Goal: Obtain resource: Obtain resource

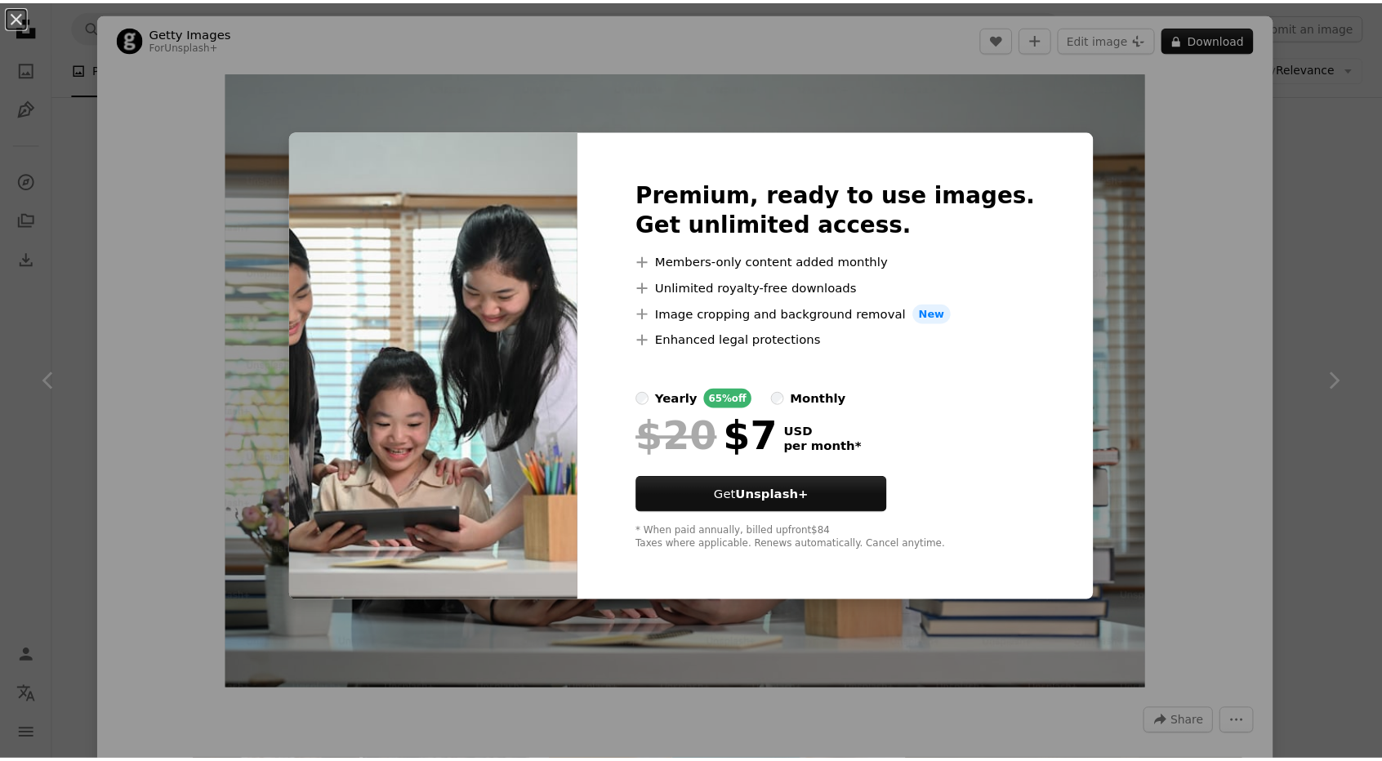
scroll to position [3429, 0]
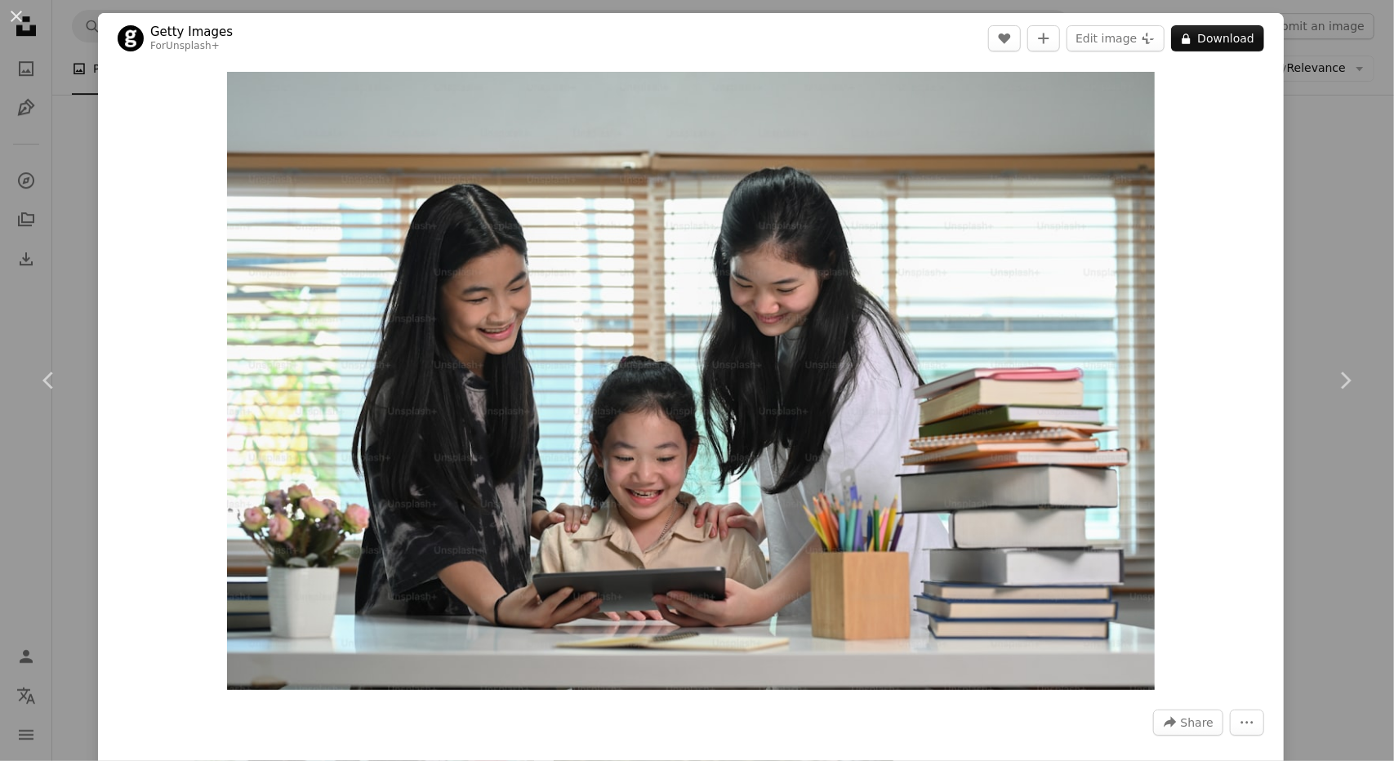
click at [1338, 61] on div "An X shape Chevron left Chevron right Getty Images For Unsplash+ A heart A plus…" at bounding box center [697, 380] width 1394 height 761
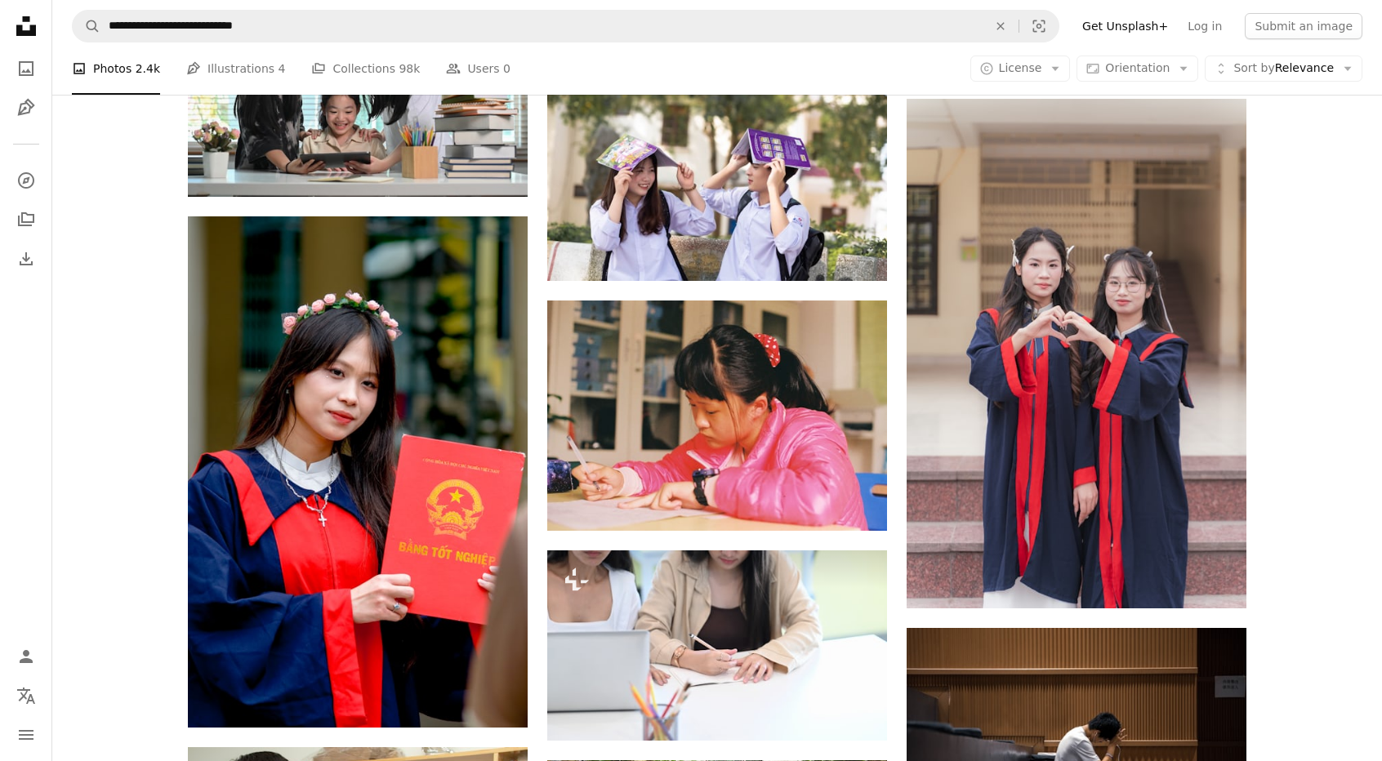
scroll to position [4164, 0]
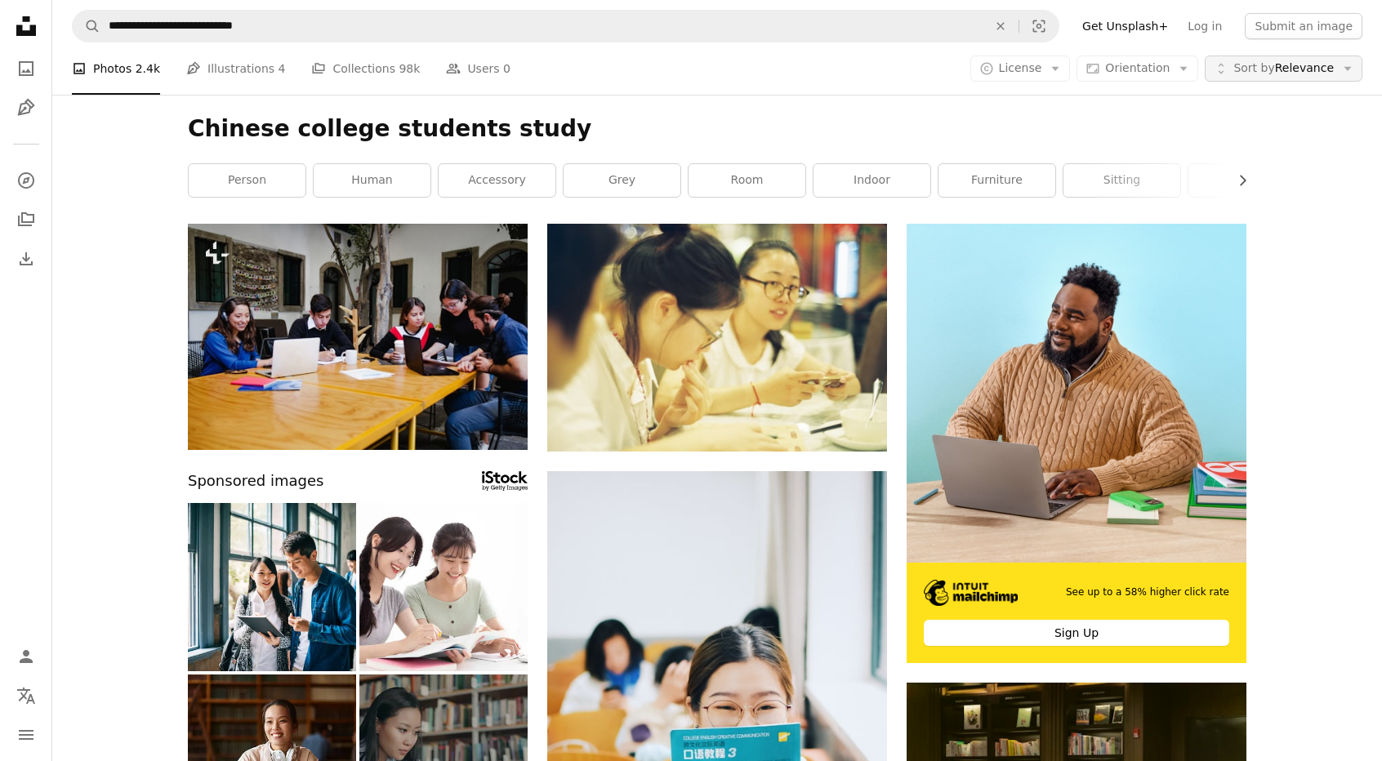
click at [1340, 64] on icon "Arrow down" at bounding box center [1347, 68] width 15 height 15
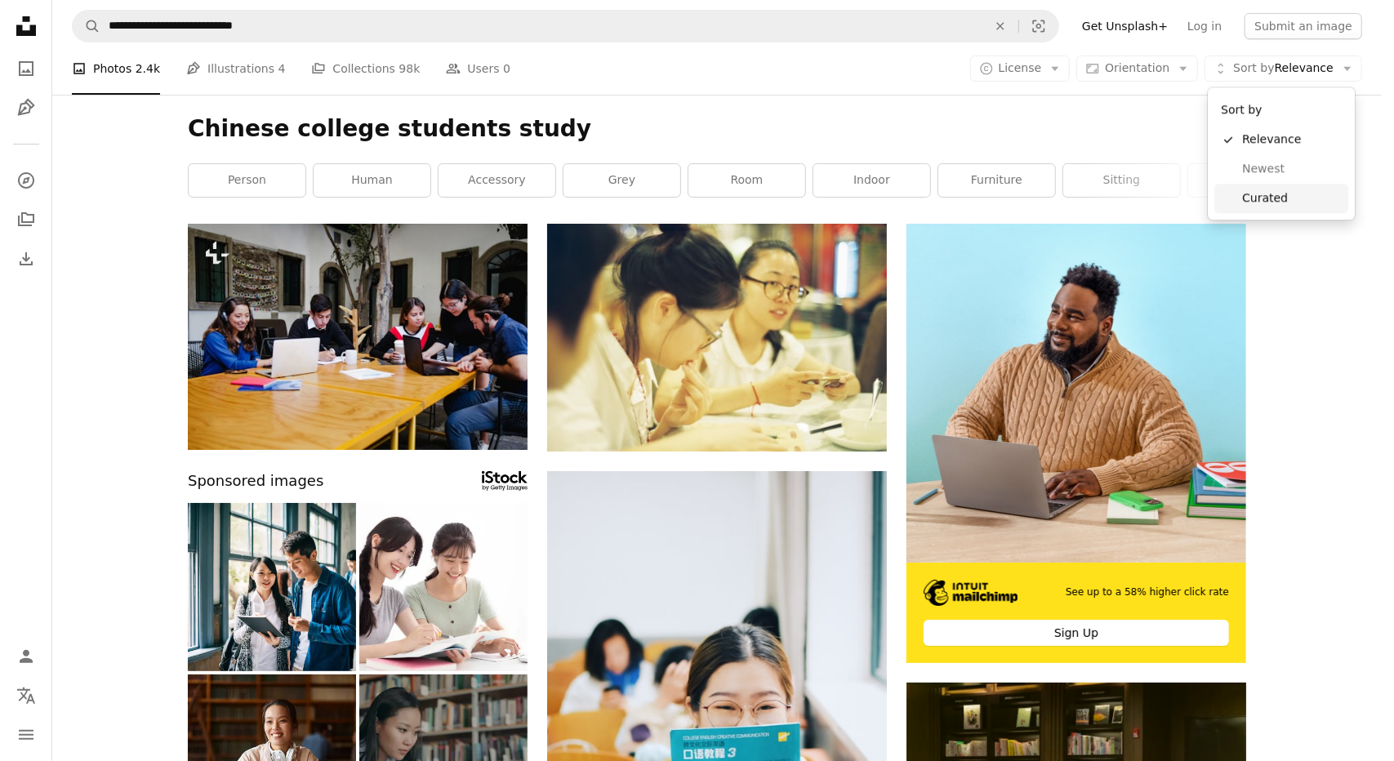
click at [1324, 295] on body "**********" at bounding box center [691, 380] width 1382 height 761
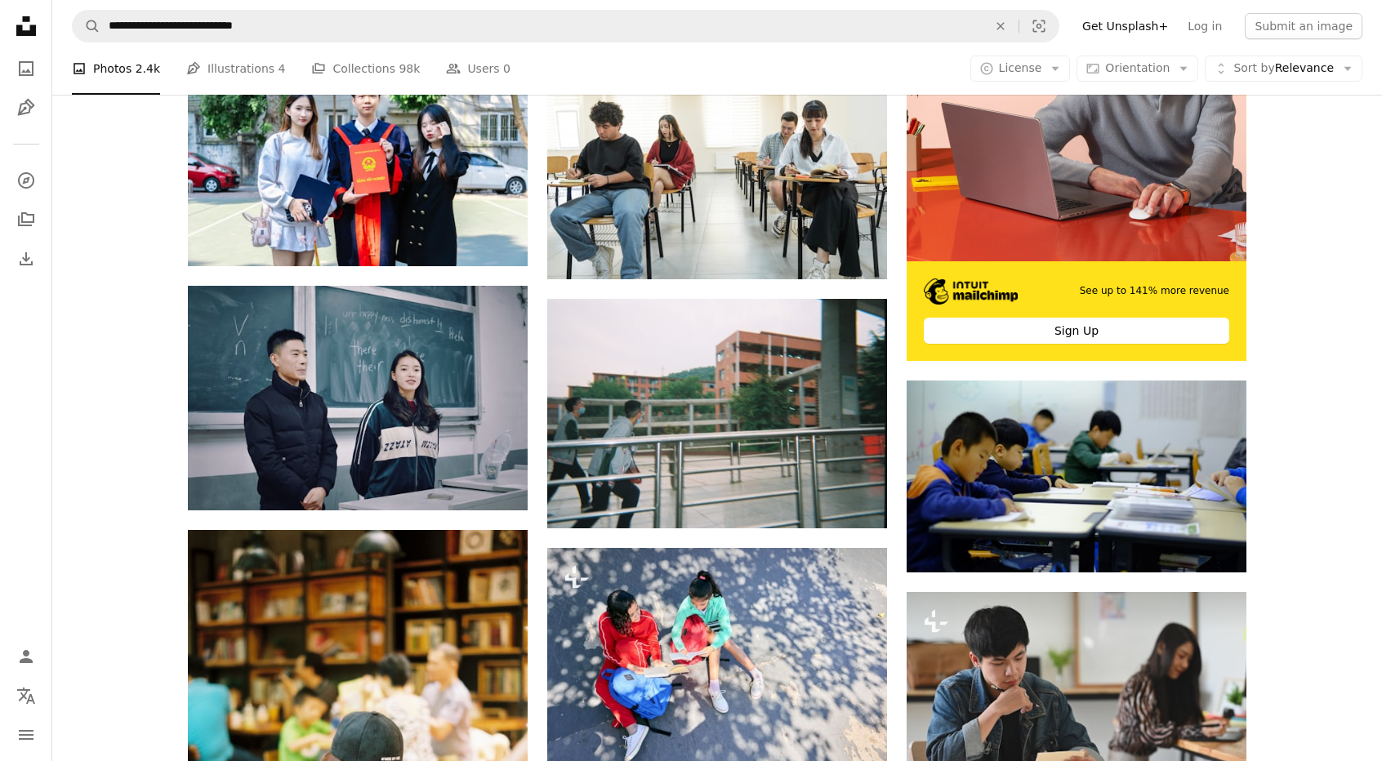
scroll to position [5471, 0]
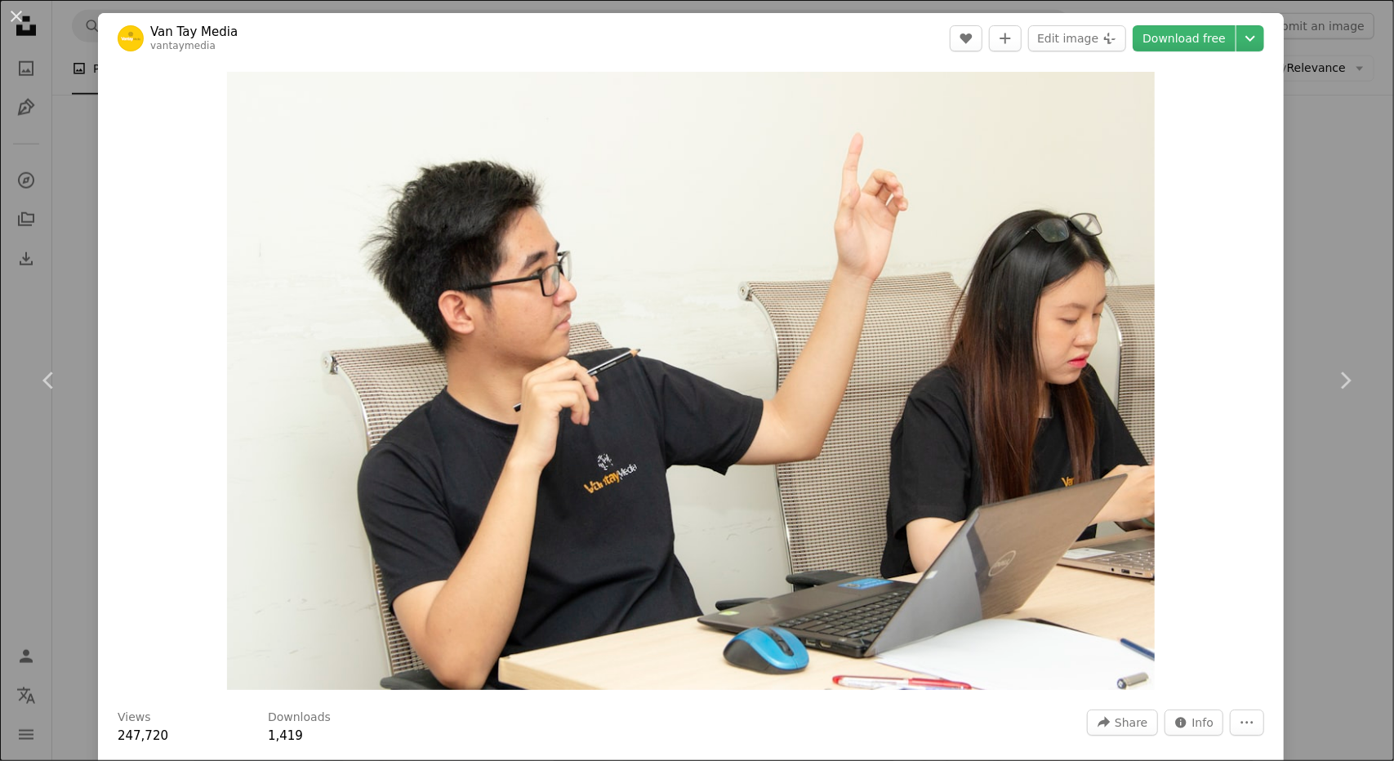
click at [1351, 47] on div "An X shape Chevron left Chevron right Van Tay Media vantaymedia A heart A plus …" at bounding box center [697, 380] width 1394 height 761
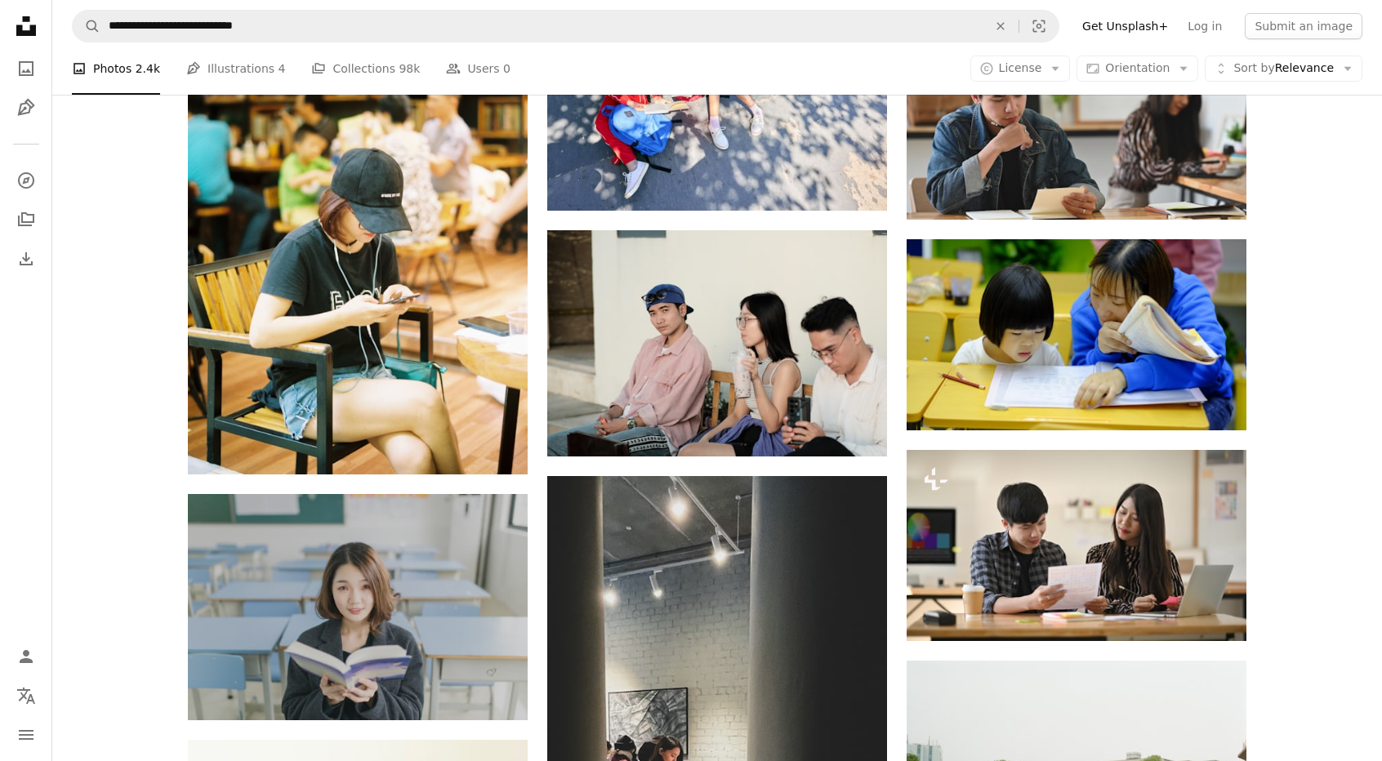
scroll to position [5634, 0]
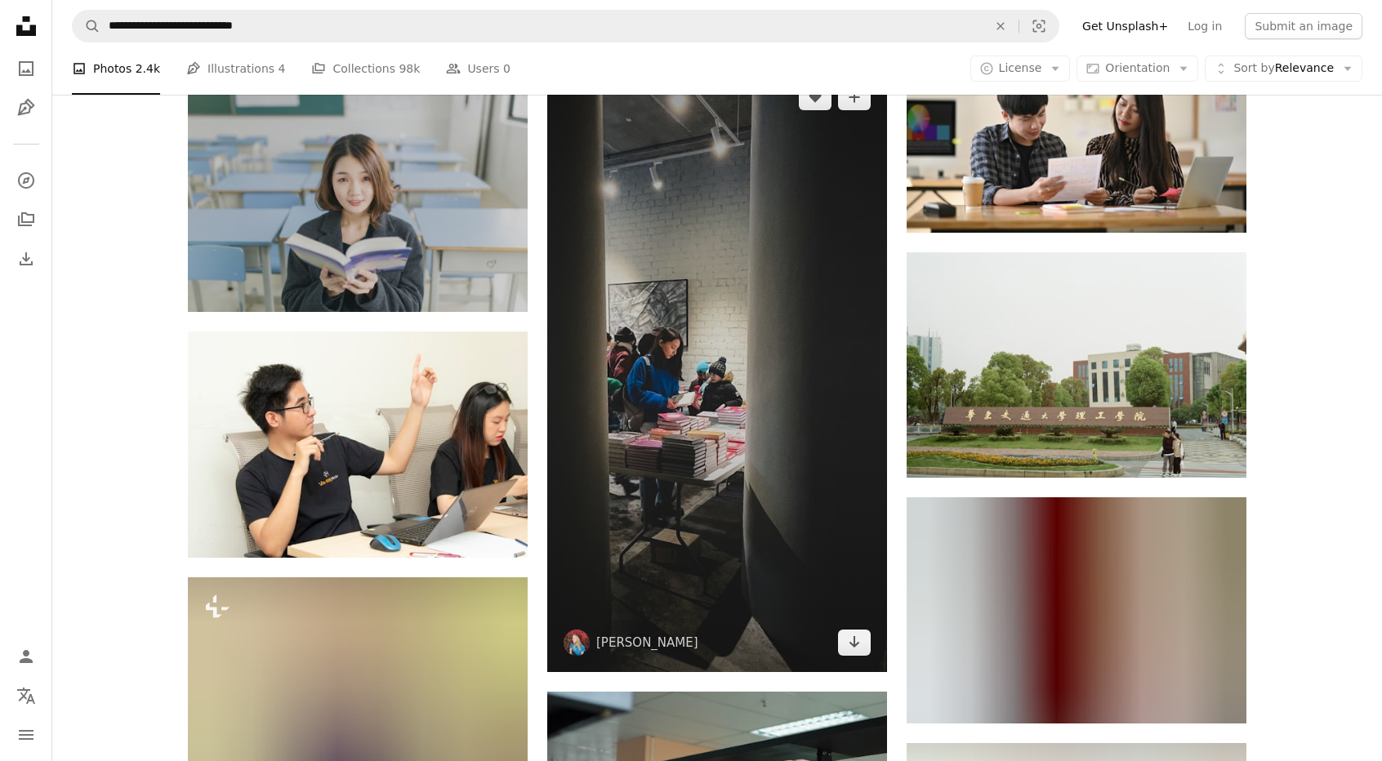
scroll to position [6042, 0]
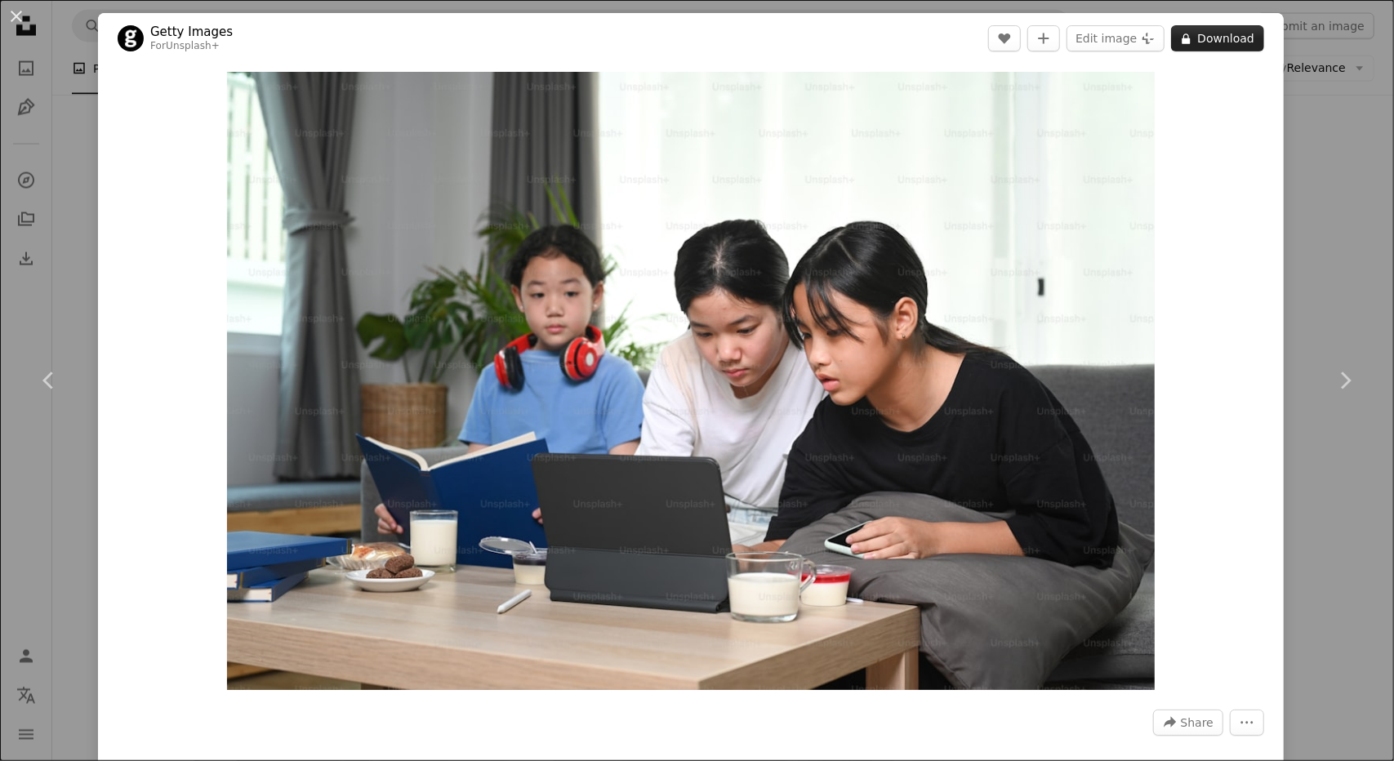
click at [1187, 34] on button "A lock Download" at bounding box center [1217, 38] width 93 height 26
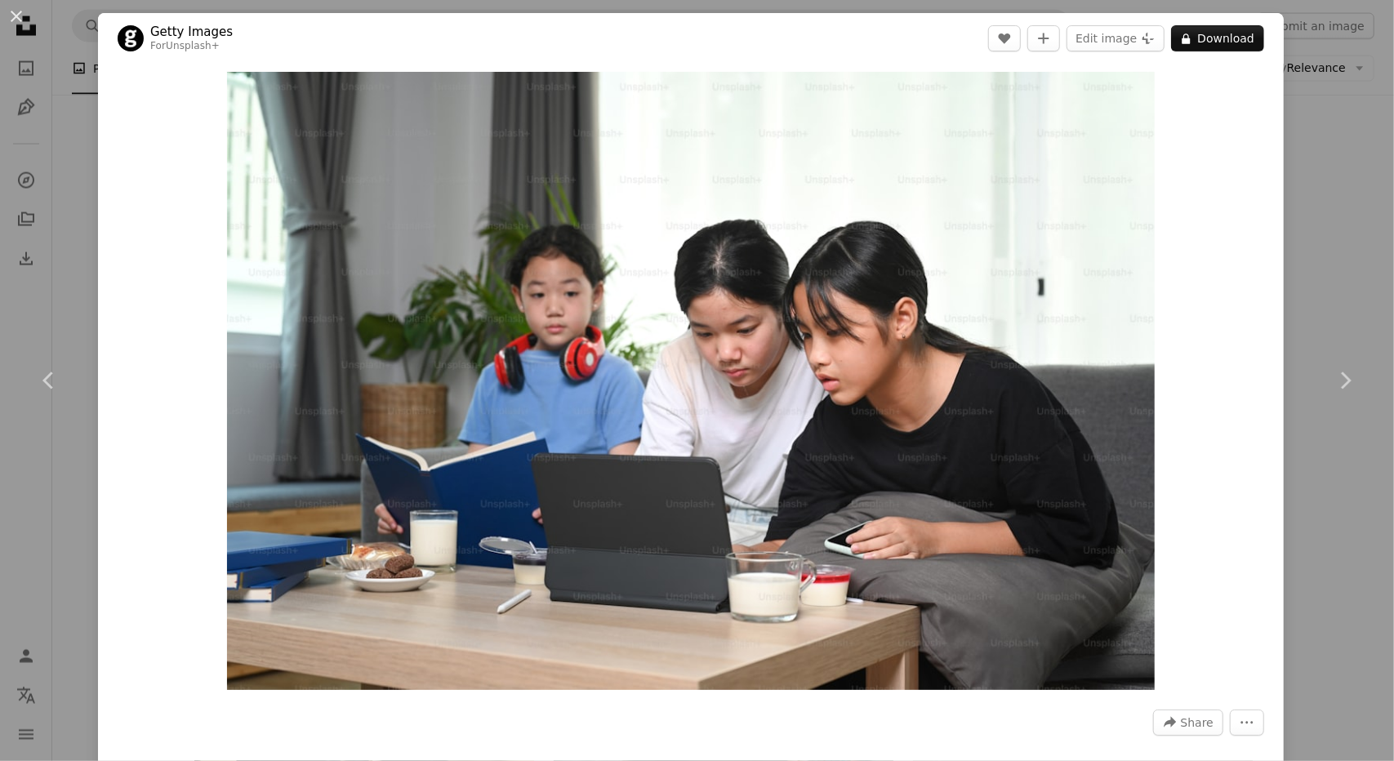
click at [1306, 82] on div "An X shape Chevron left Chevron right Getty Images For Unsplash+ A heart A plus…" at bounding box center [697, 380] width 1394 height 761
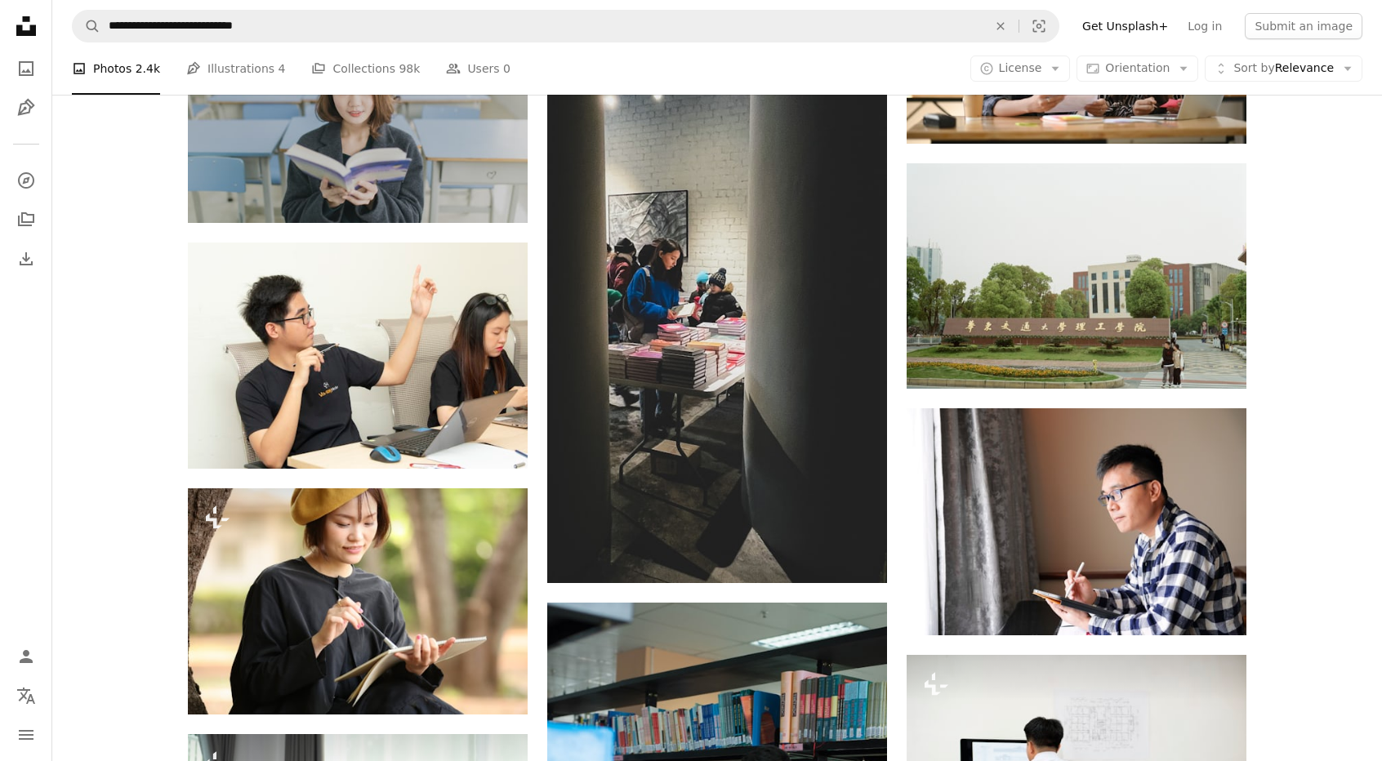
scroll to position [6124, 0]
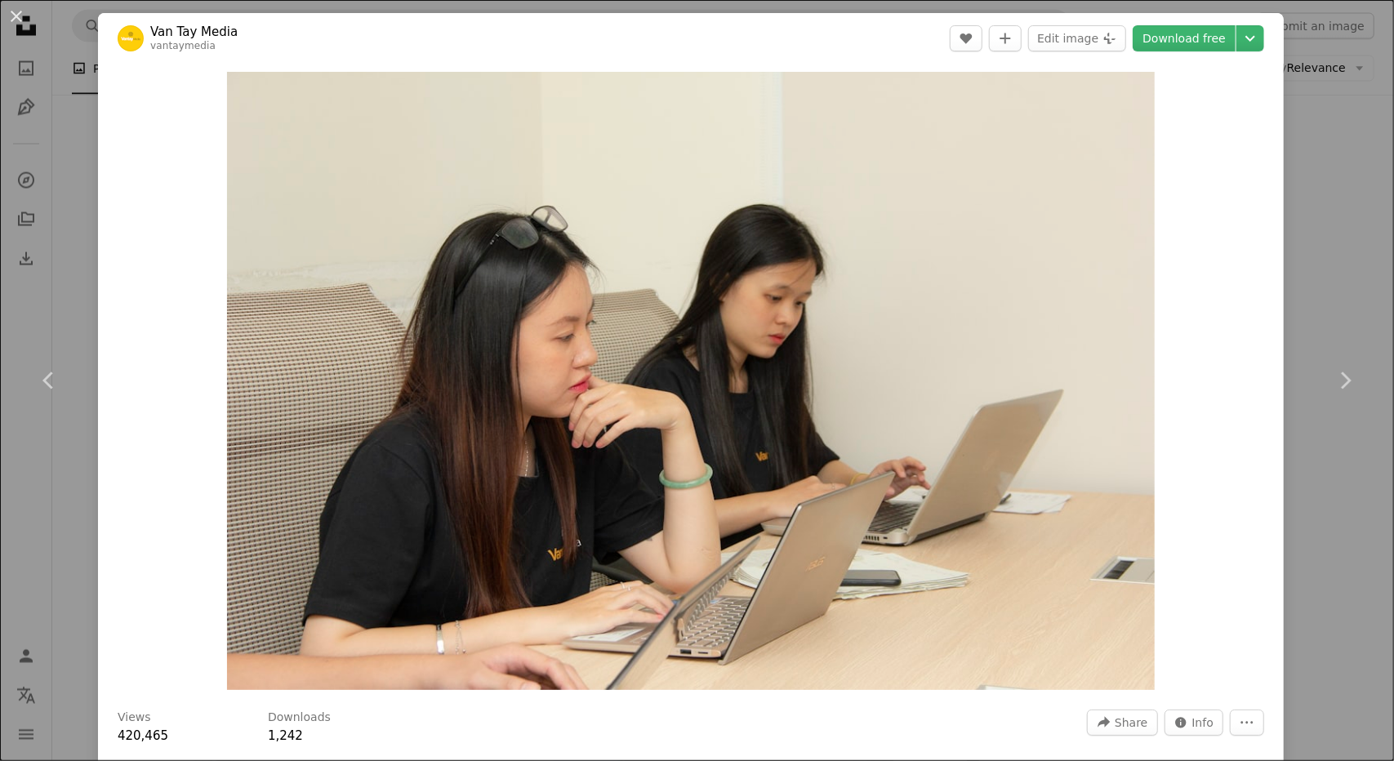
click at [1289, 284] on div "An X shape Chevron left Chevron right Van Tay Media vantaymedia A heart A plus …" at bounding box center [697, 380] width 1394 height 761
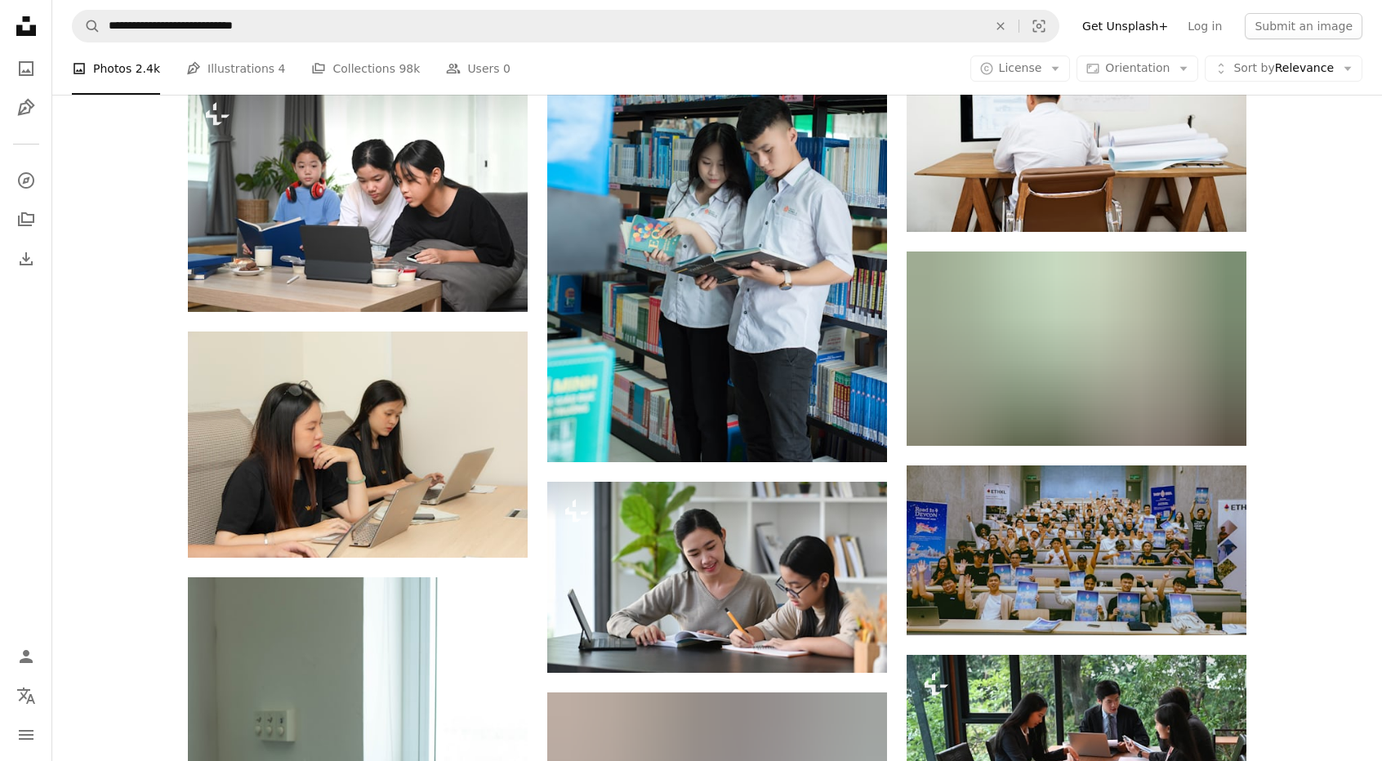
scroll to position [6777, 0]
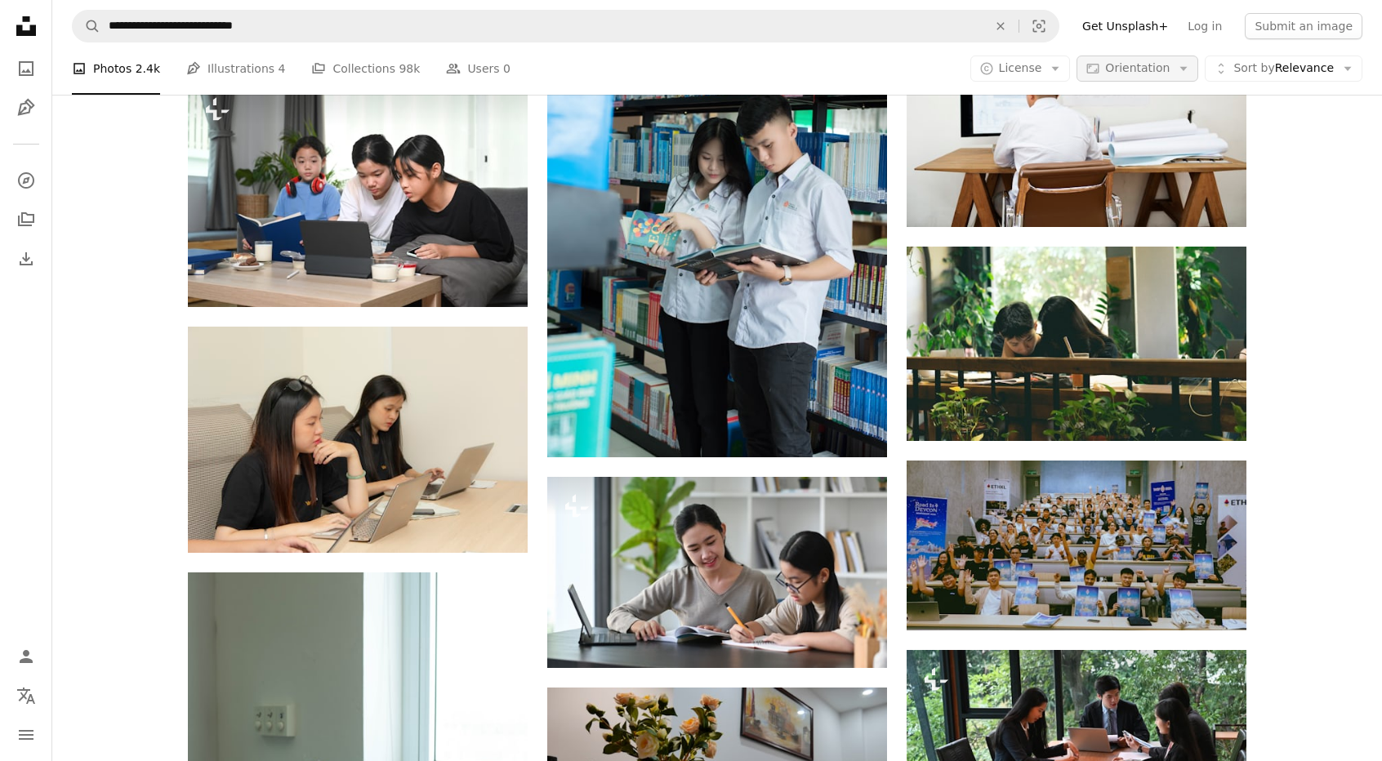
click at [1166, 69] on span "Orientation" at bounding box center [1137, 67] width 65 height 13
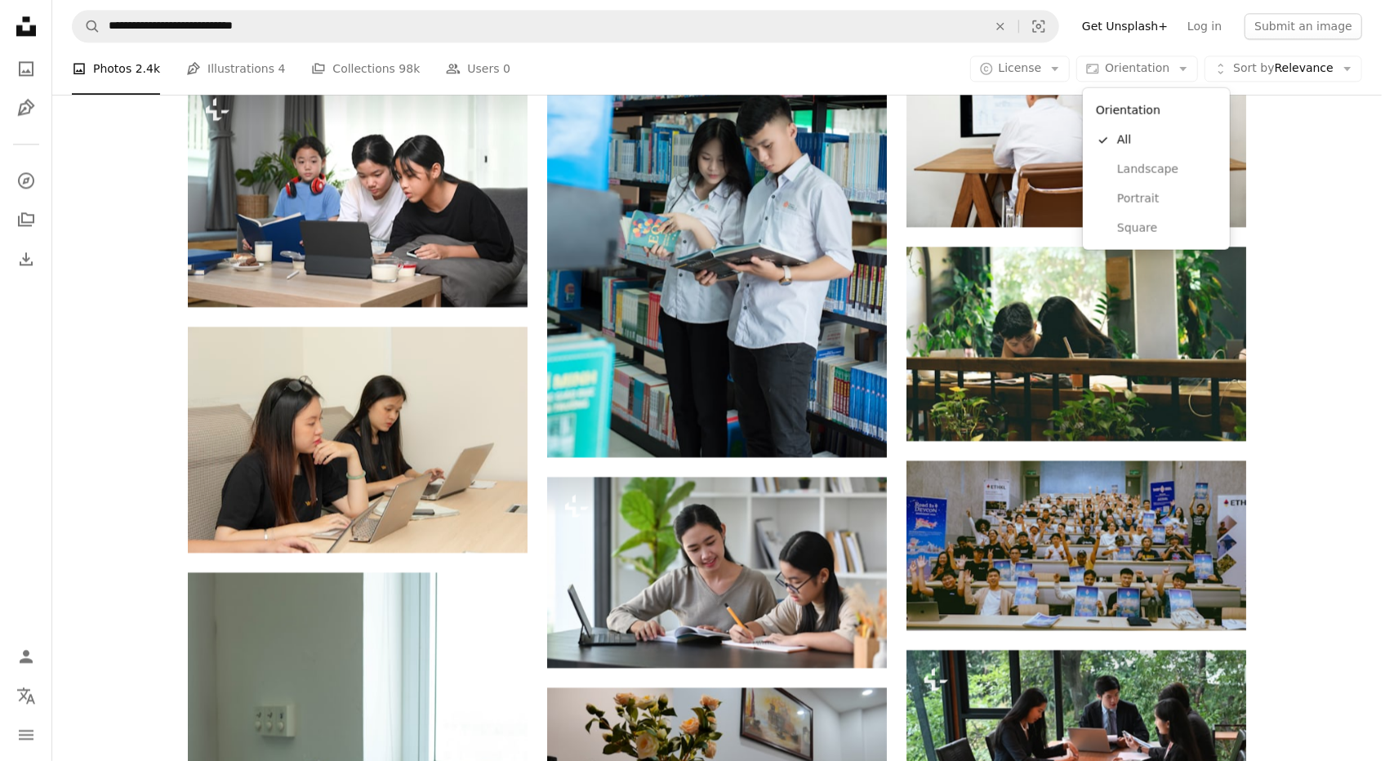
click at [1037, 69] on body "**********" at bounding box center [691, 380] width 1382 height 761
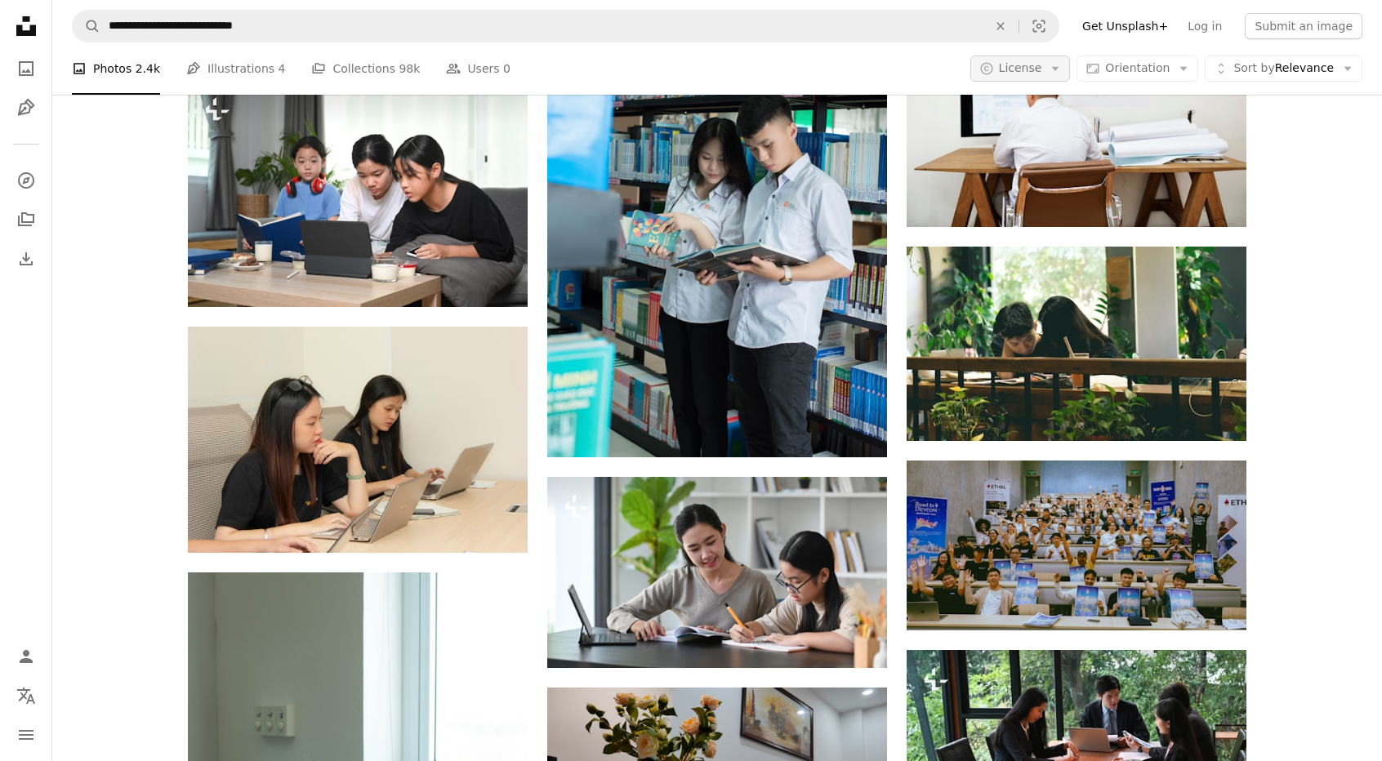
click at [1039, 71] on span "License" at bounding box center [1020, 67] width 43 height 13
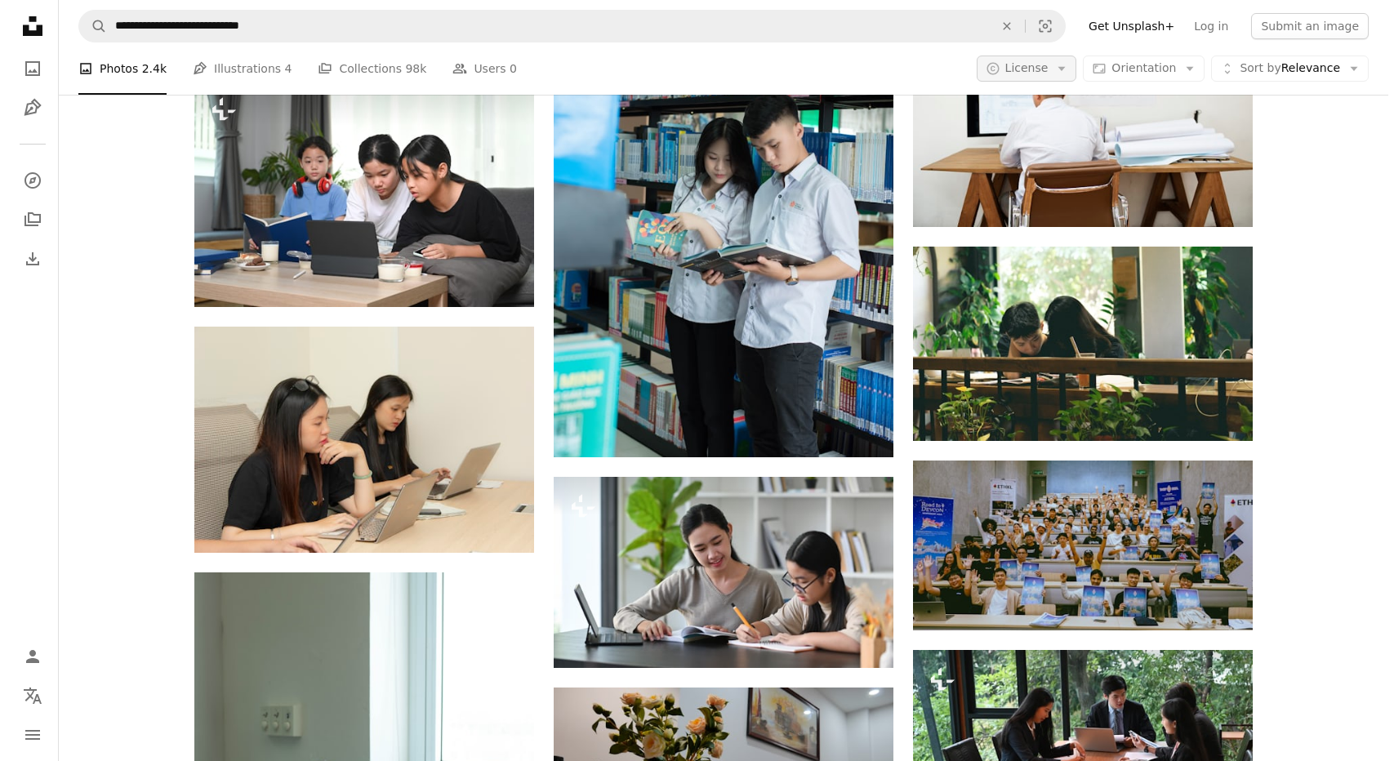
scroll to position [0, 0]
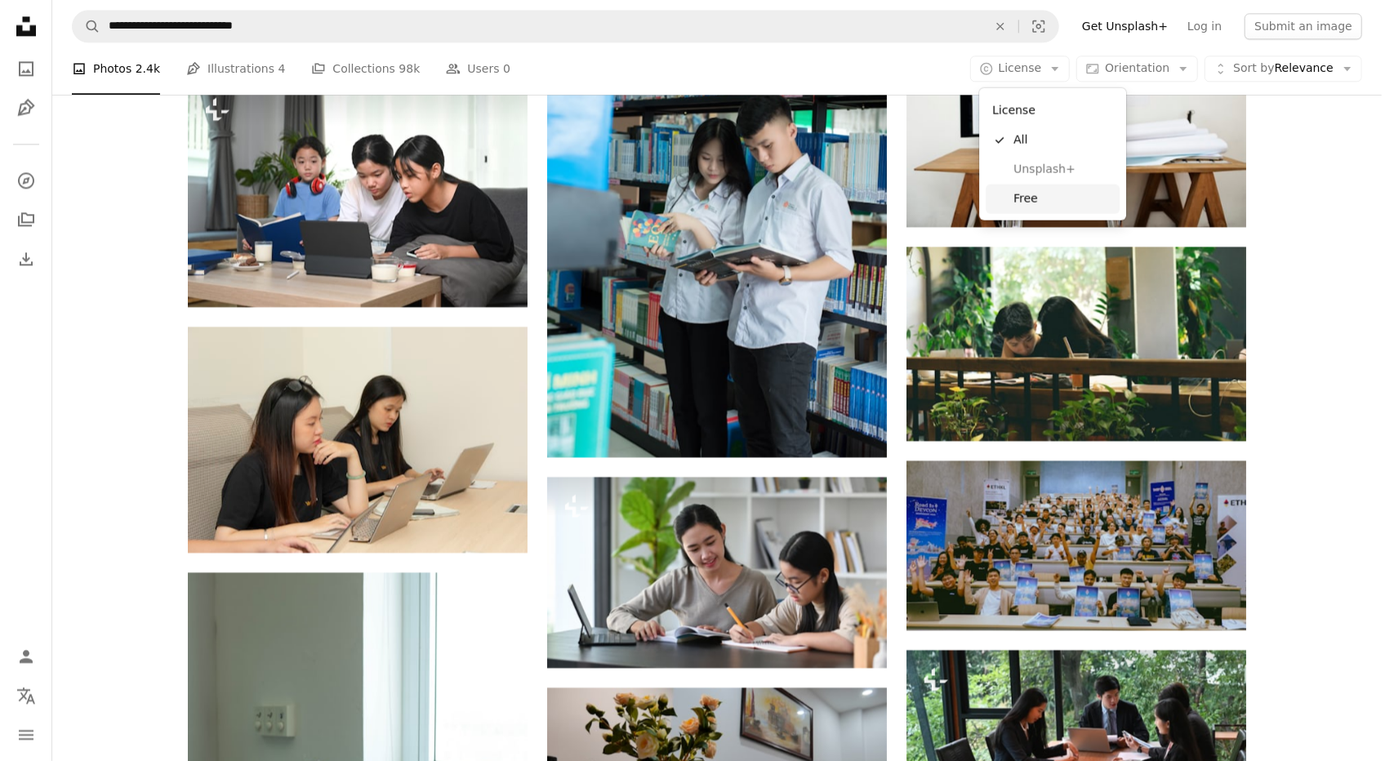
click at [1040, 197] on span "Free" at bounding box center [1063, 198] width 100 height 16
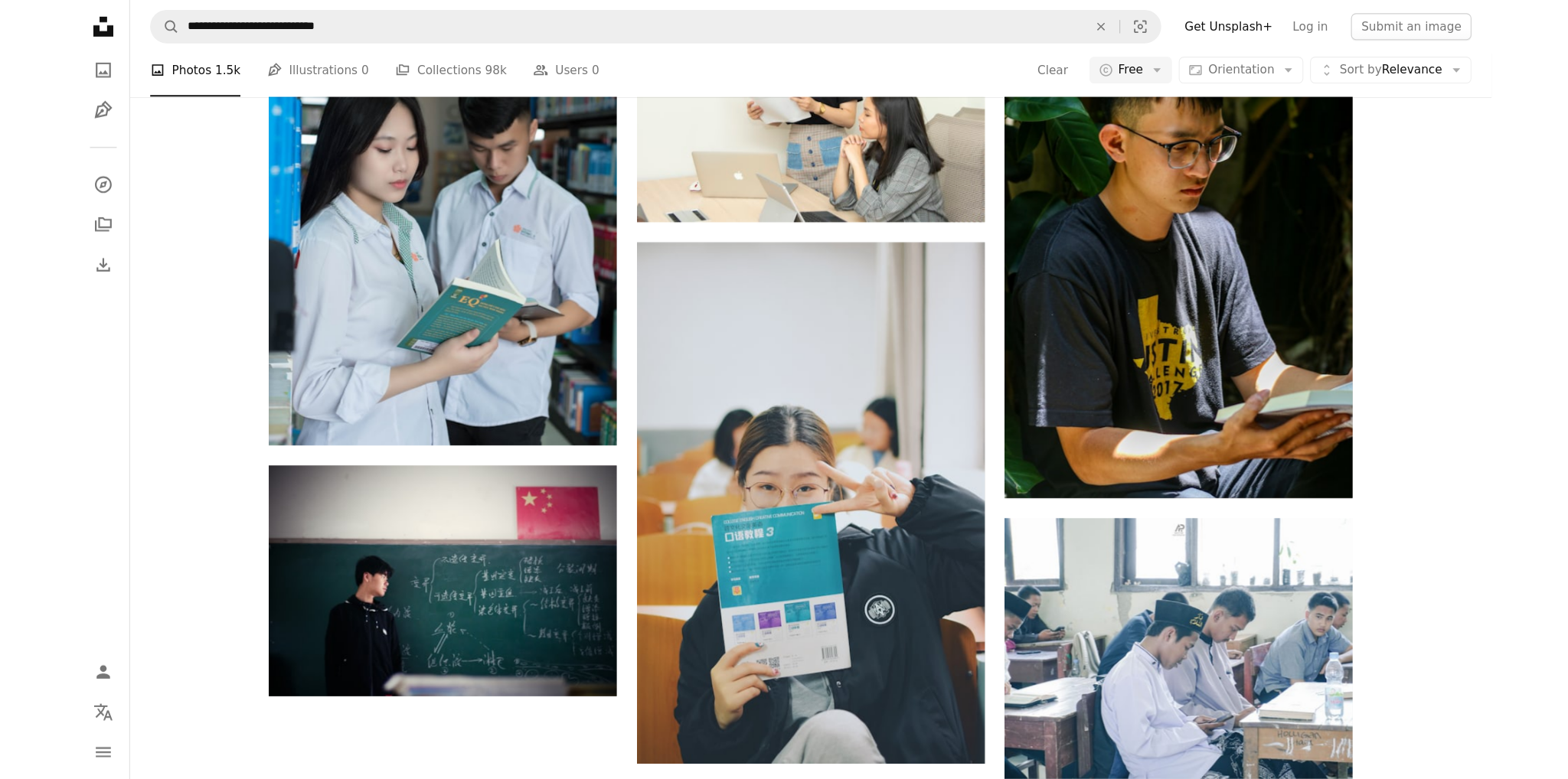
scroll to position [153, 0]
